Goal: Navigation & Orientation: Understand site structure

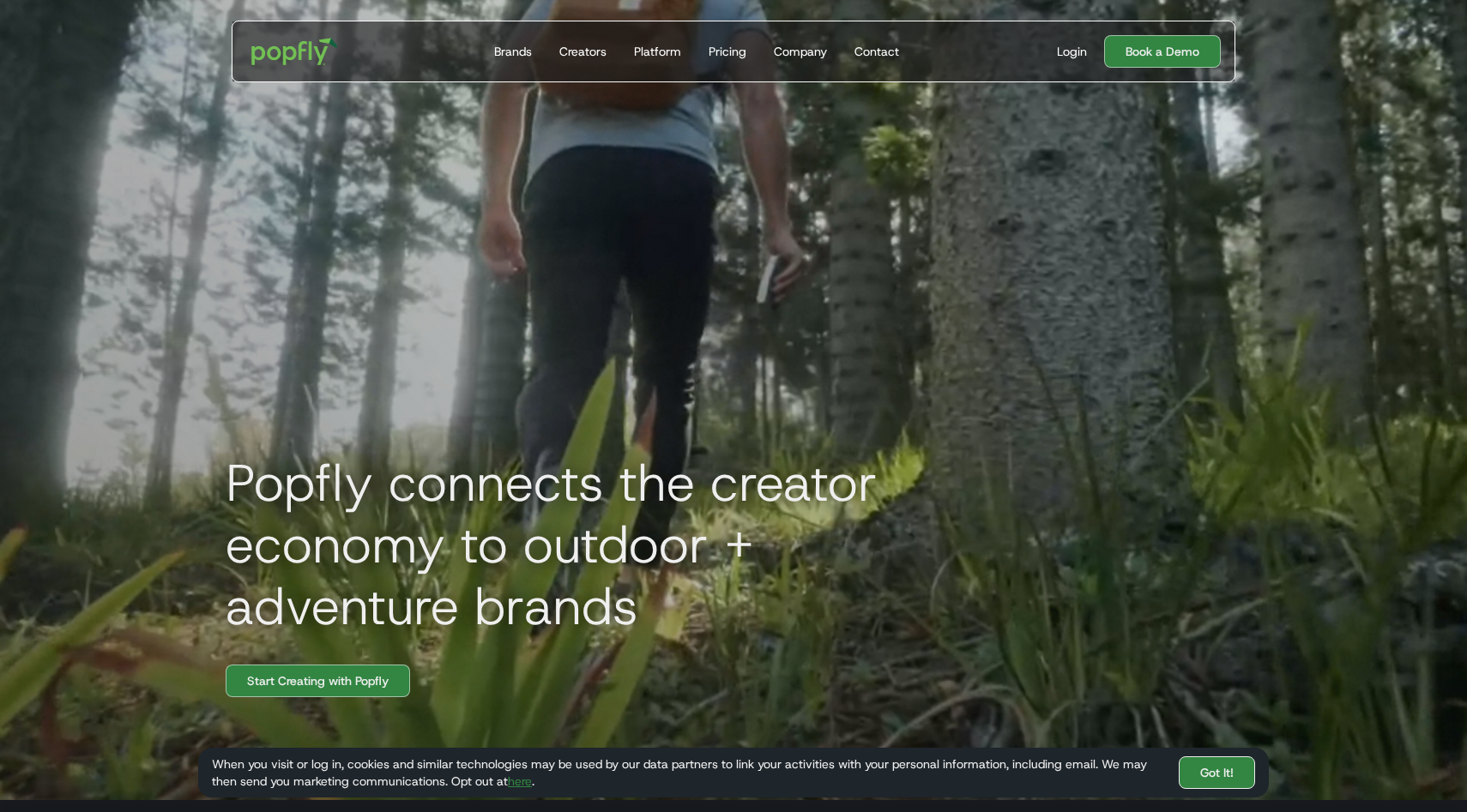
click at [1203, 772] on link "Got It!" at bounding box center [1217, 772] width 77 height 32
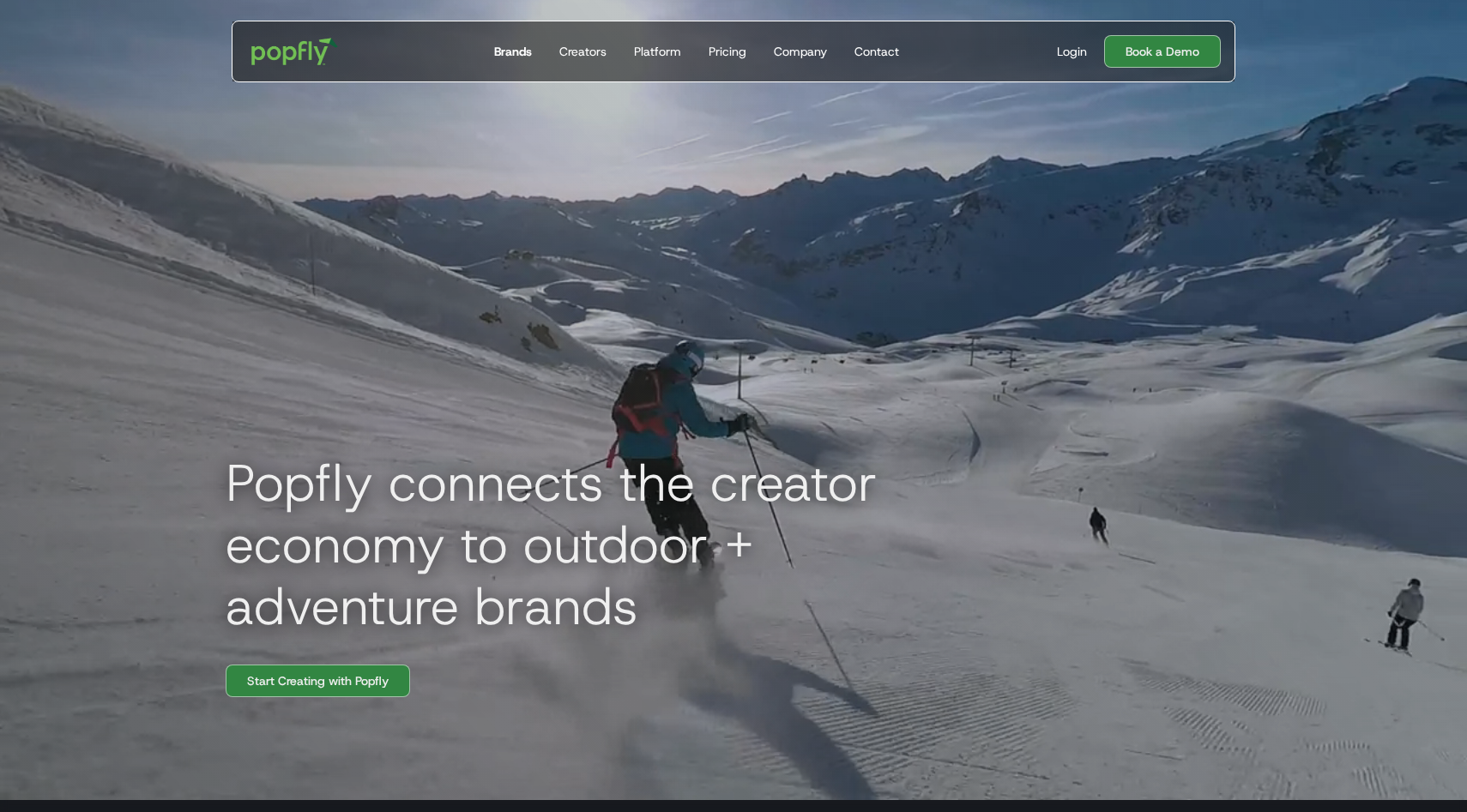
click at [516, 51] on div "Brands" at bounding box center [513, 51] width 38 height 17
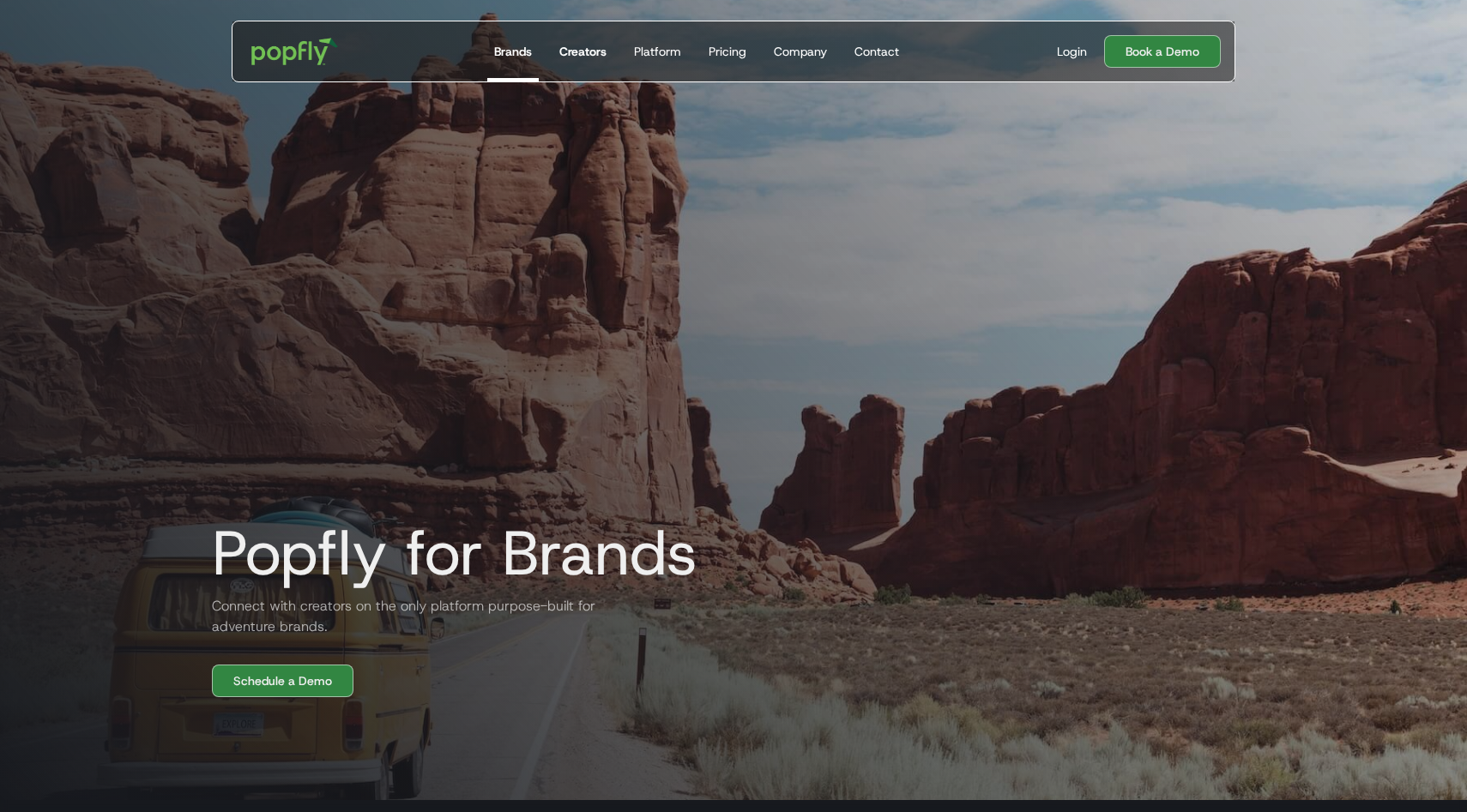
click at [583, 55] on div "Creators" at bounding box center [583, 51] width 47 height 17
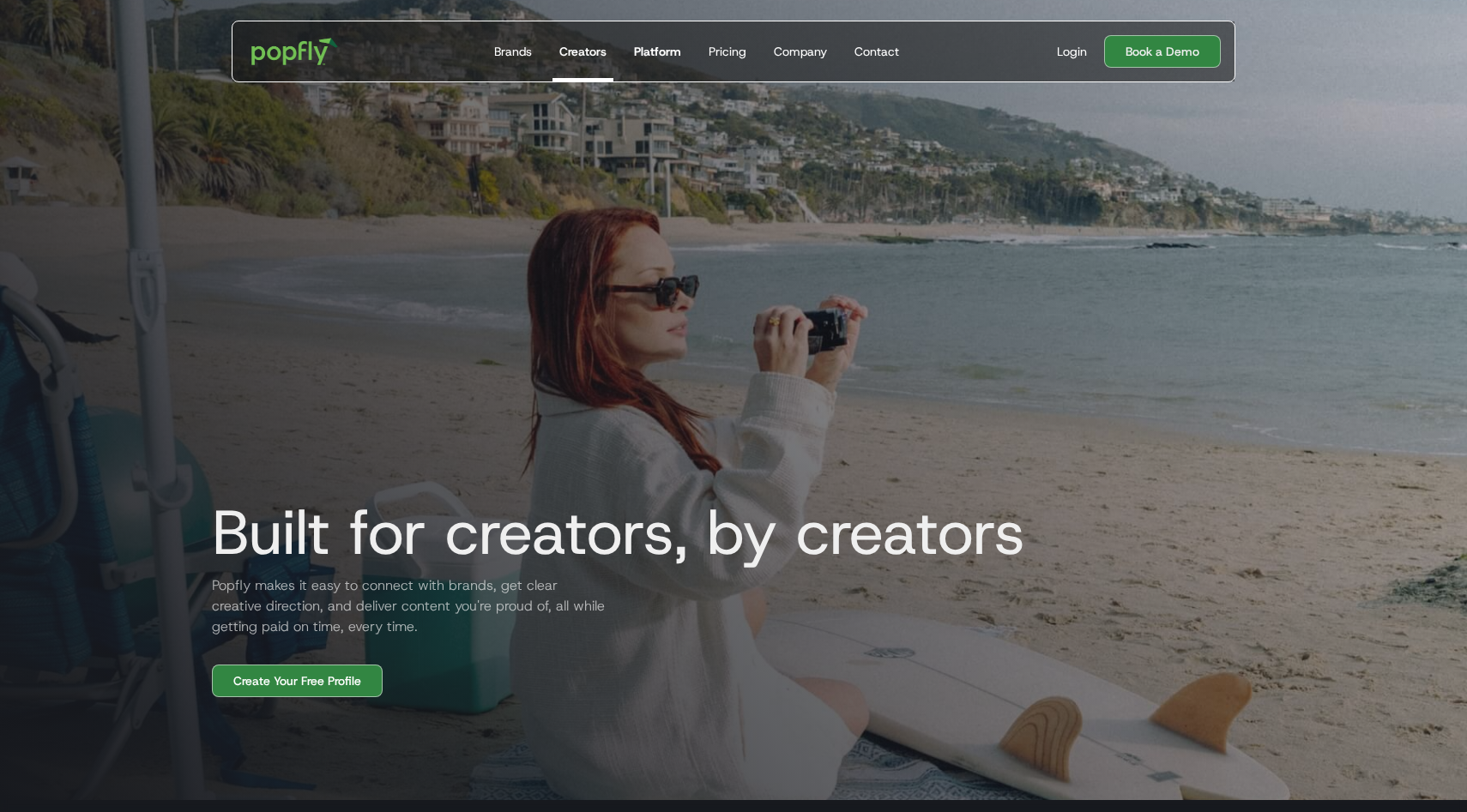
click at [674, 48] on div "Platform" at bounding box center [658, 51] width 47 height 17
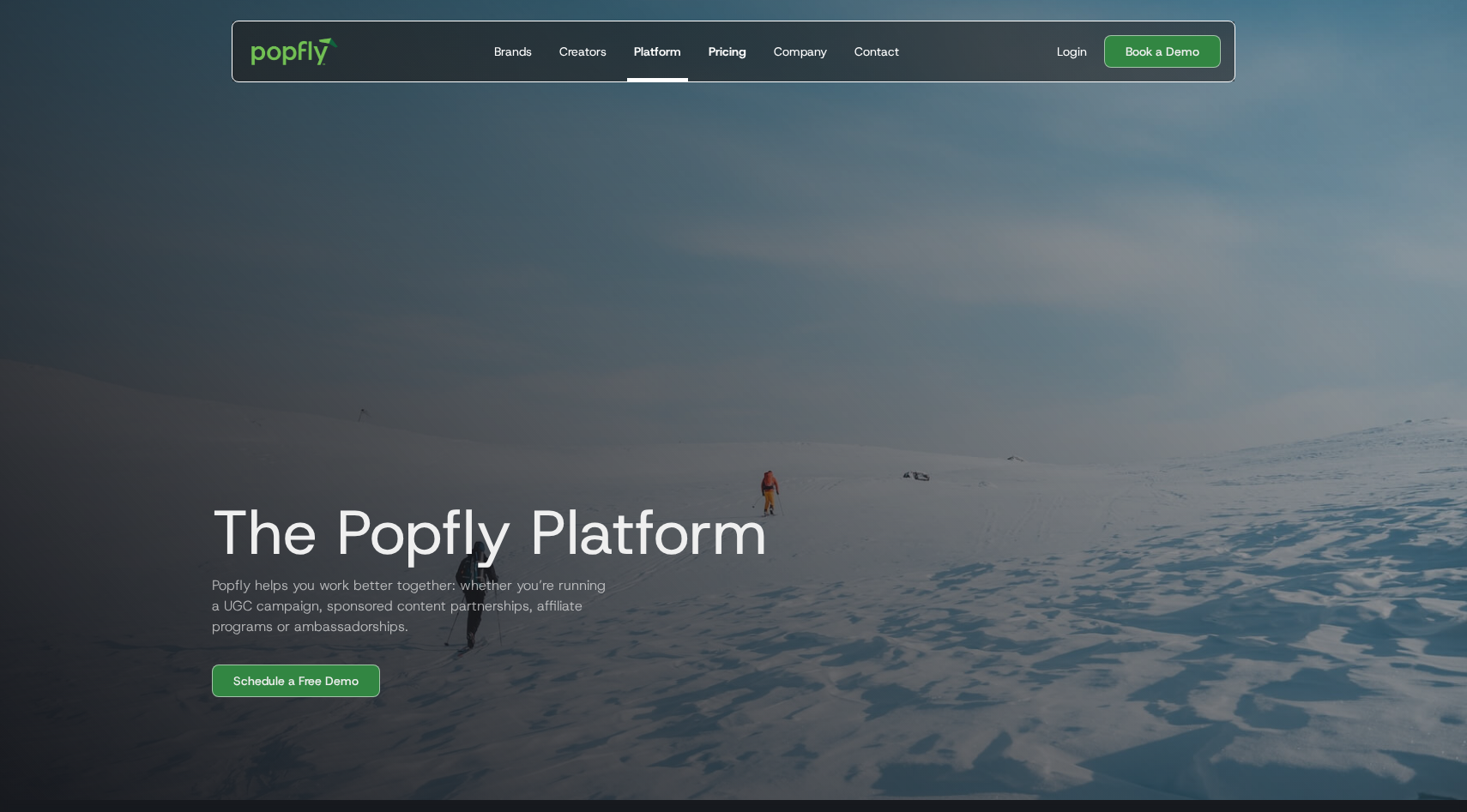
click at [718, 51] on div "Pricing" at bounding box center [728, 51] width 38 height 17
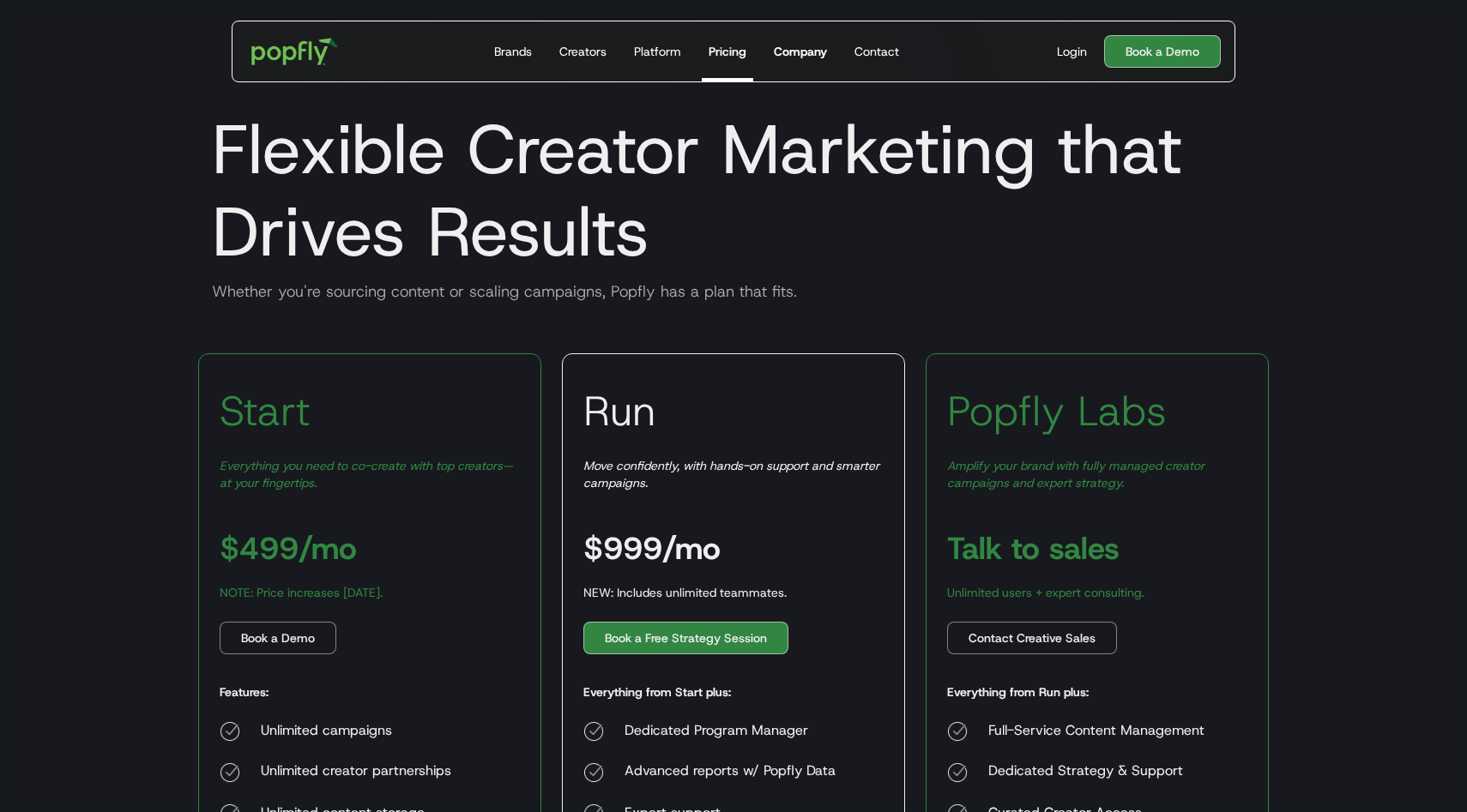
click at [800, 52] on div "Company" at bounding box center [800, 51] width 53 height 17
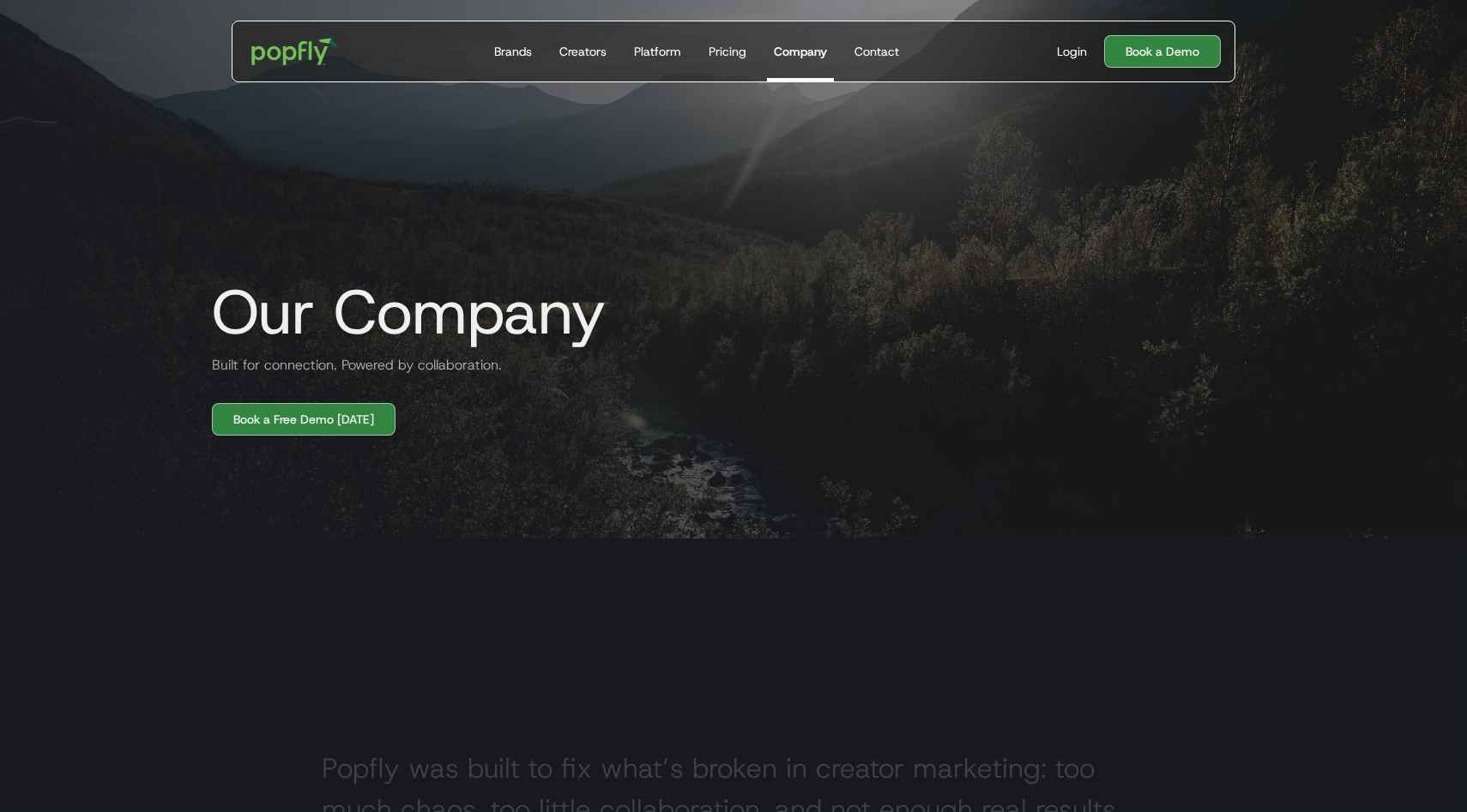
scroll to position [120, 0]
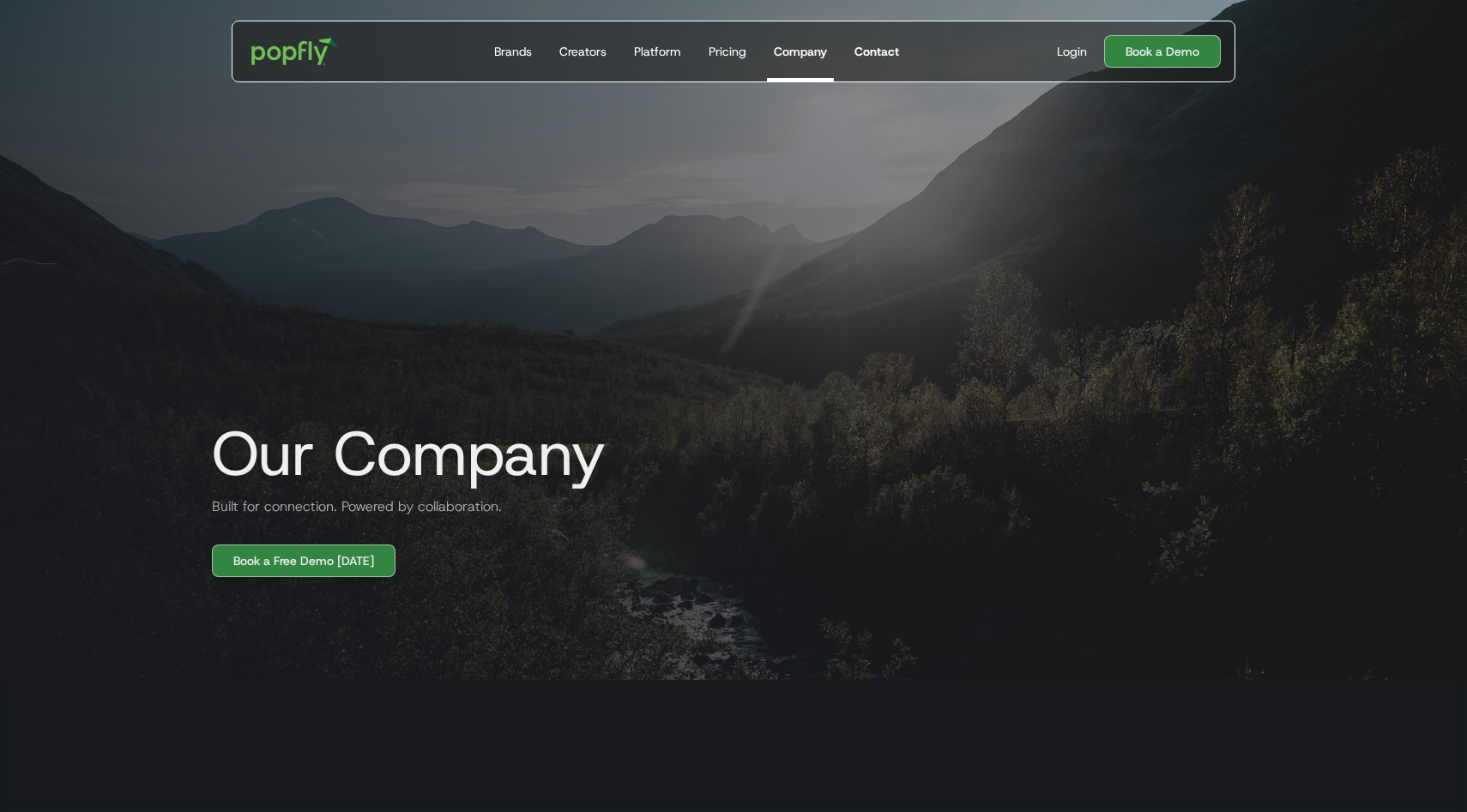
click at [869, 49] on div "Contact" at bounding box center [877, 51] width 45 height 17
